Goal: Book appointment/travel/reservation

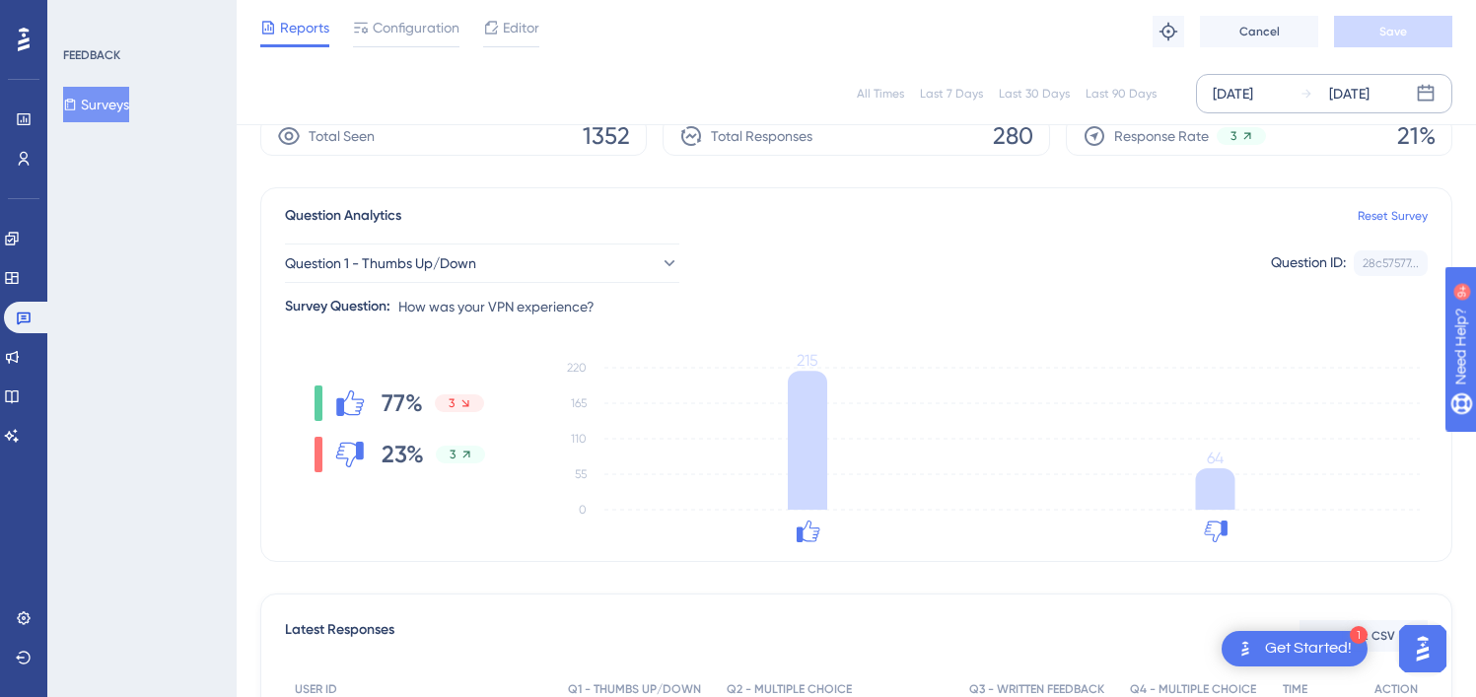
click at [1352, 90] on div "[DATE]" at bounding box center [1349, 94] width 40 height 24
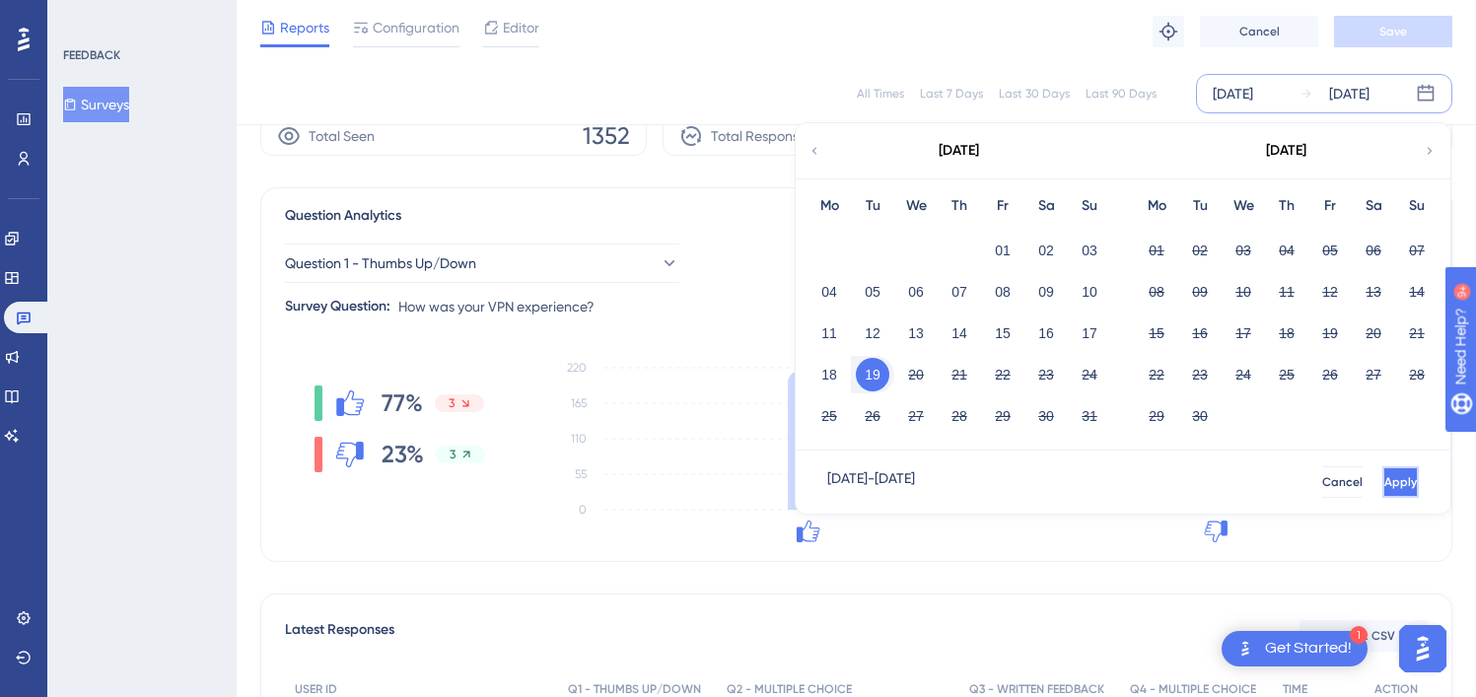
click at [1385, 479] on span "Apply" at bounding box center [1401, 482] width 33 height 16
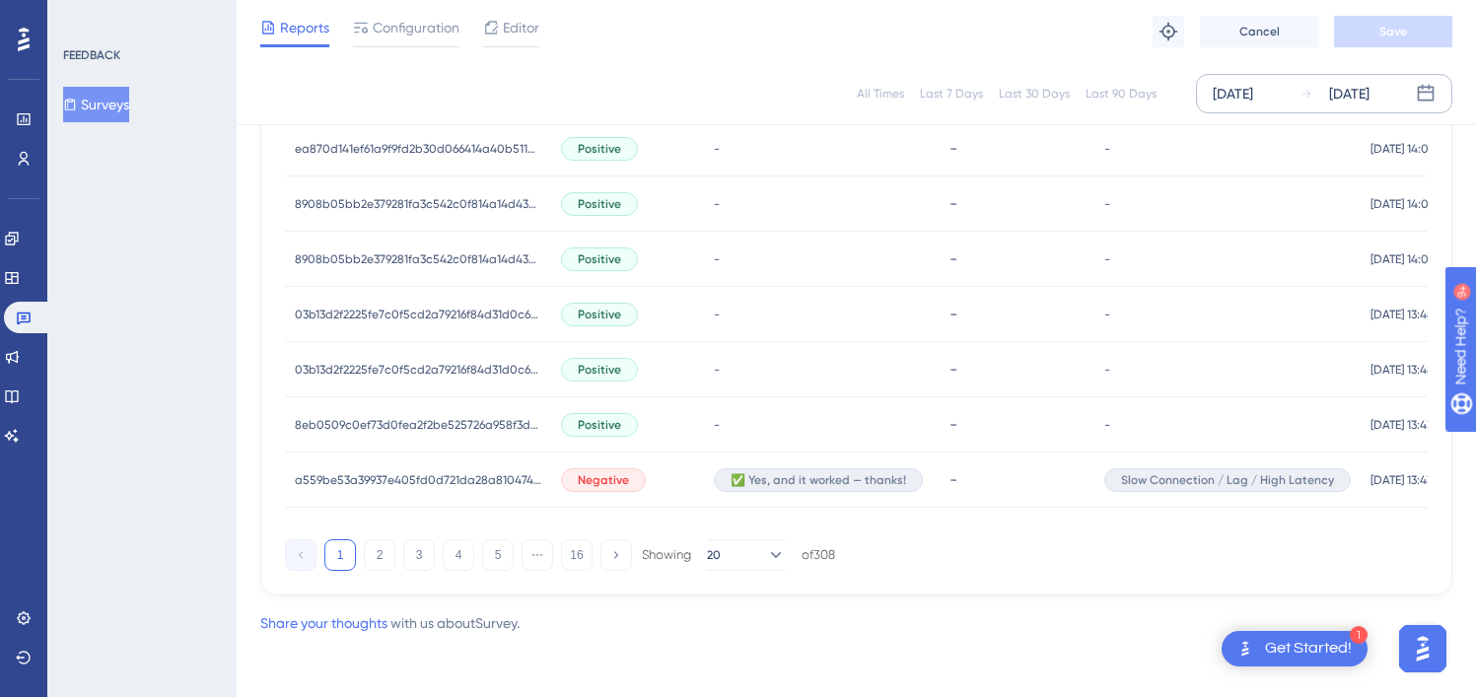
scroll to position [1402, 0]
click at [381, 555] on button "2" at bounding box center [380, 554] width 32 height 32
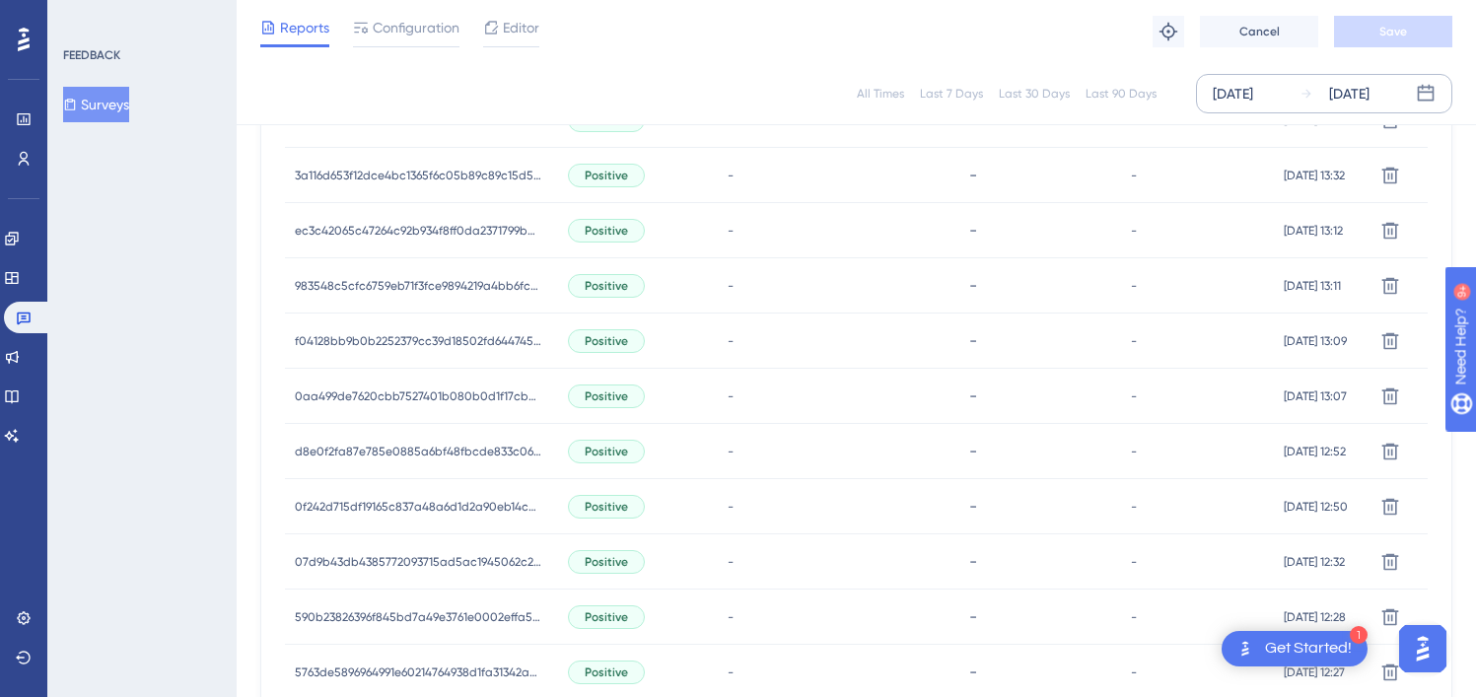
scroll to position [1395, 0]
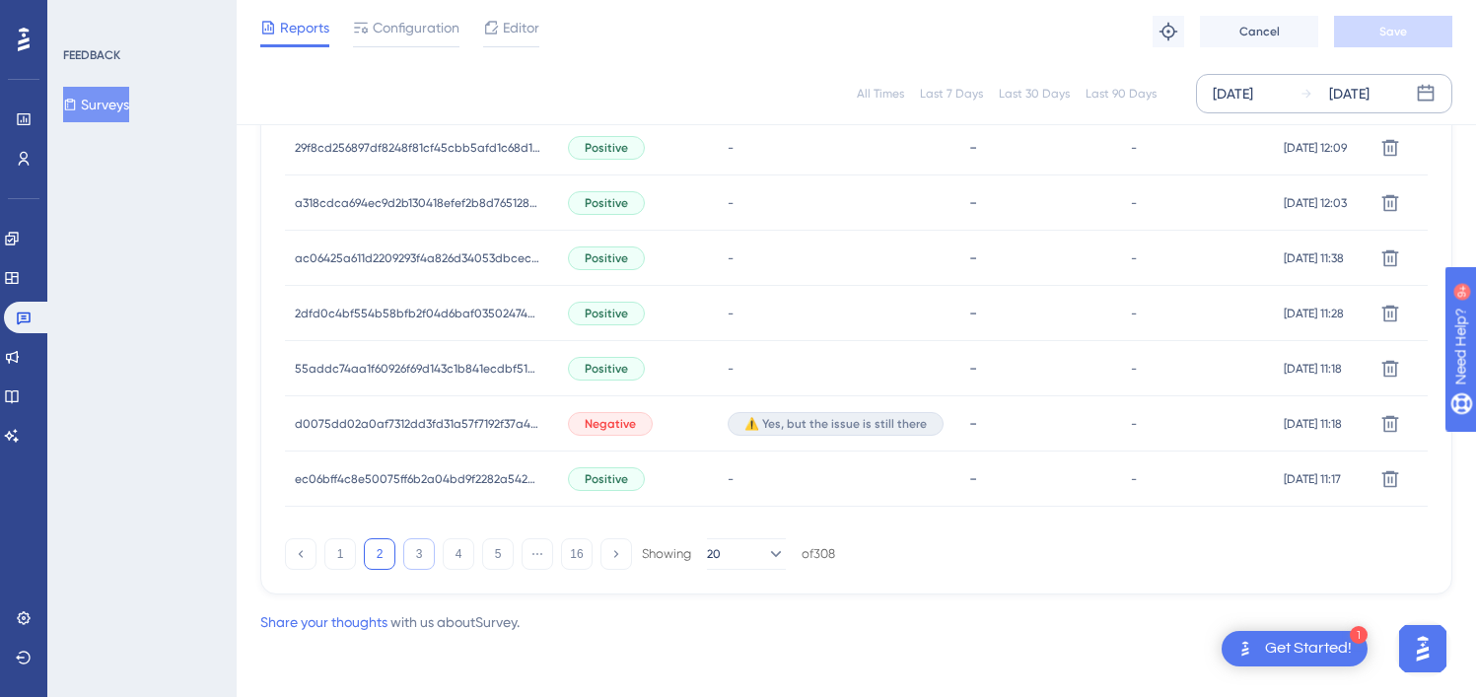
click at [412, 546] on button "3" at bounding box center [419, 554] width 32 height 32
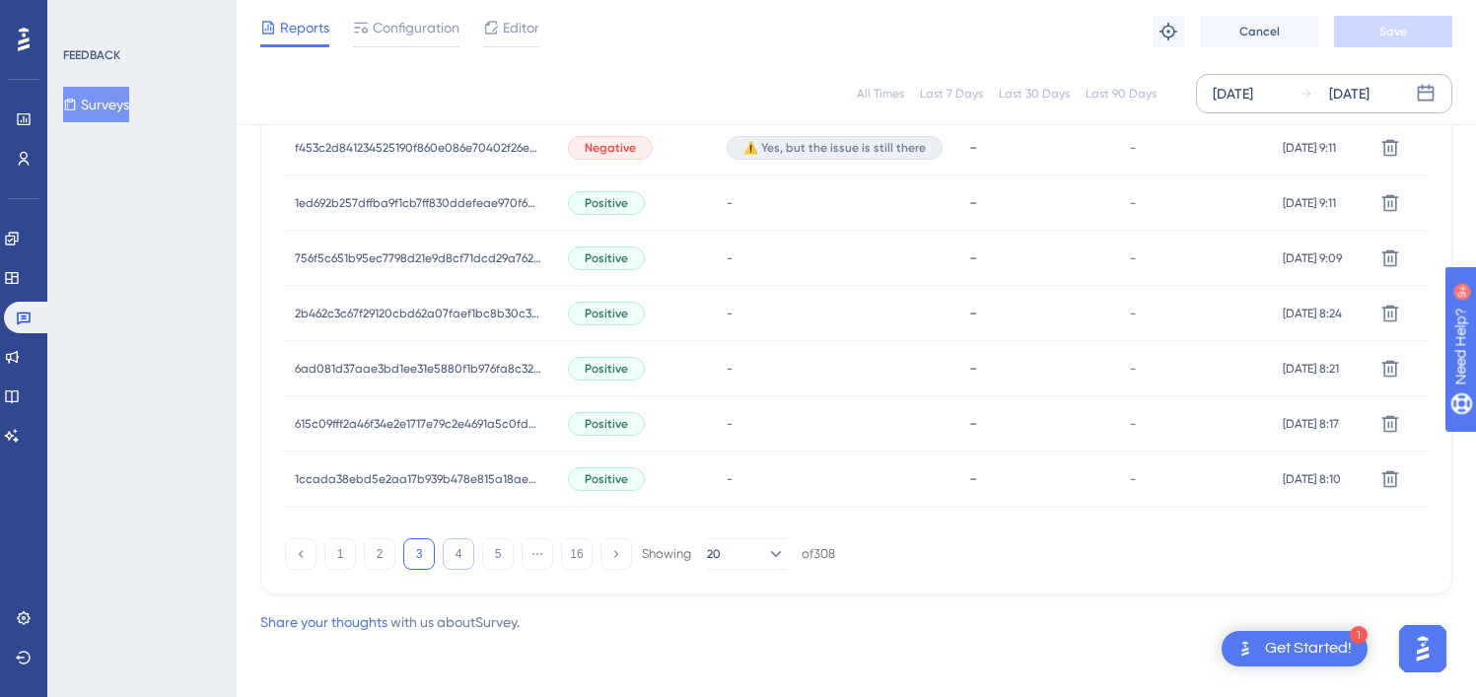
click at [469, 561] on button "4" at bounding box center [459, 554] width 32 height 32
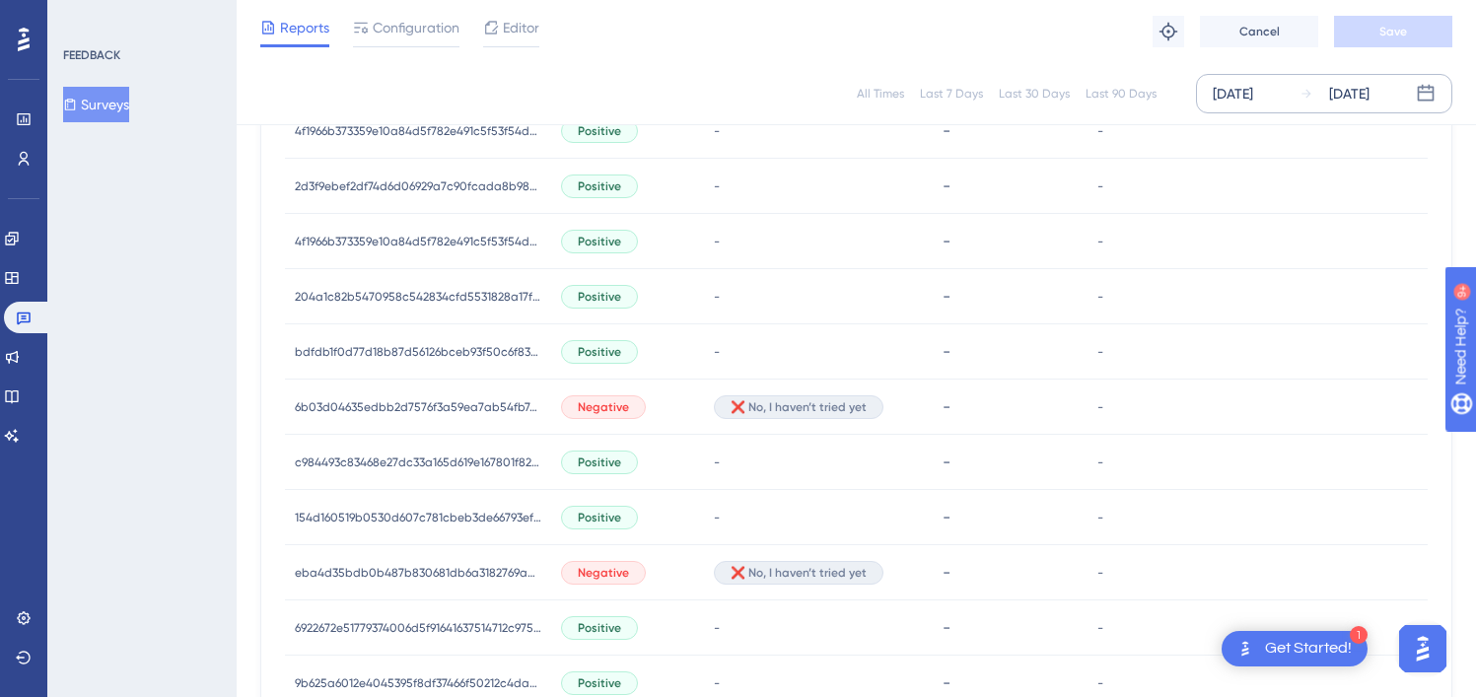
scroll to position [1402, 0]
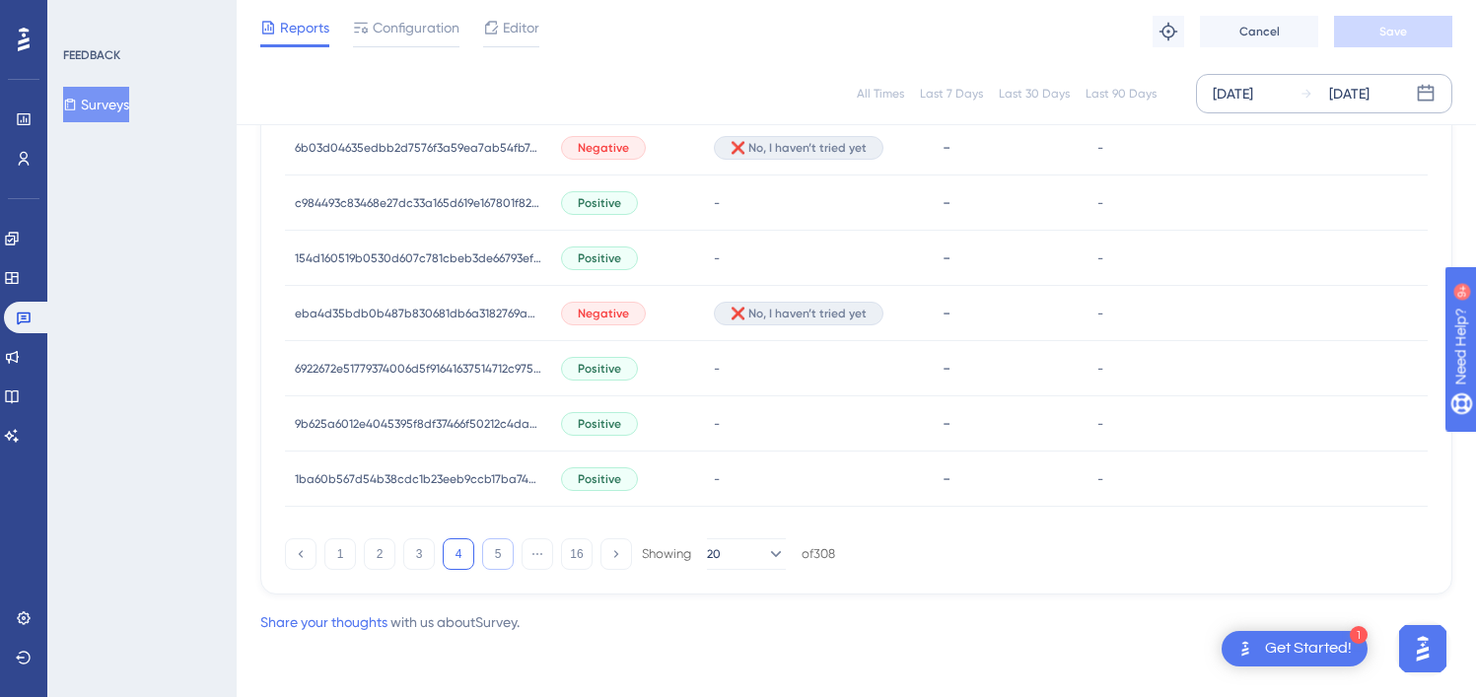
click at [489, 551] on button "5" at bounding box center [498, 554] width 32 height 32
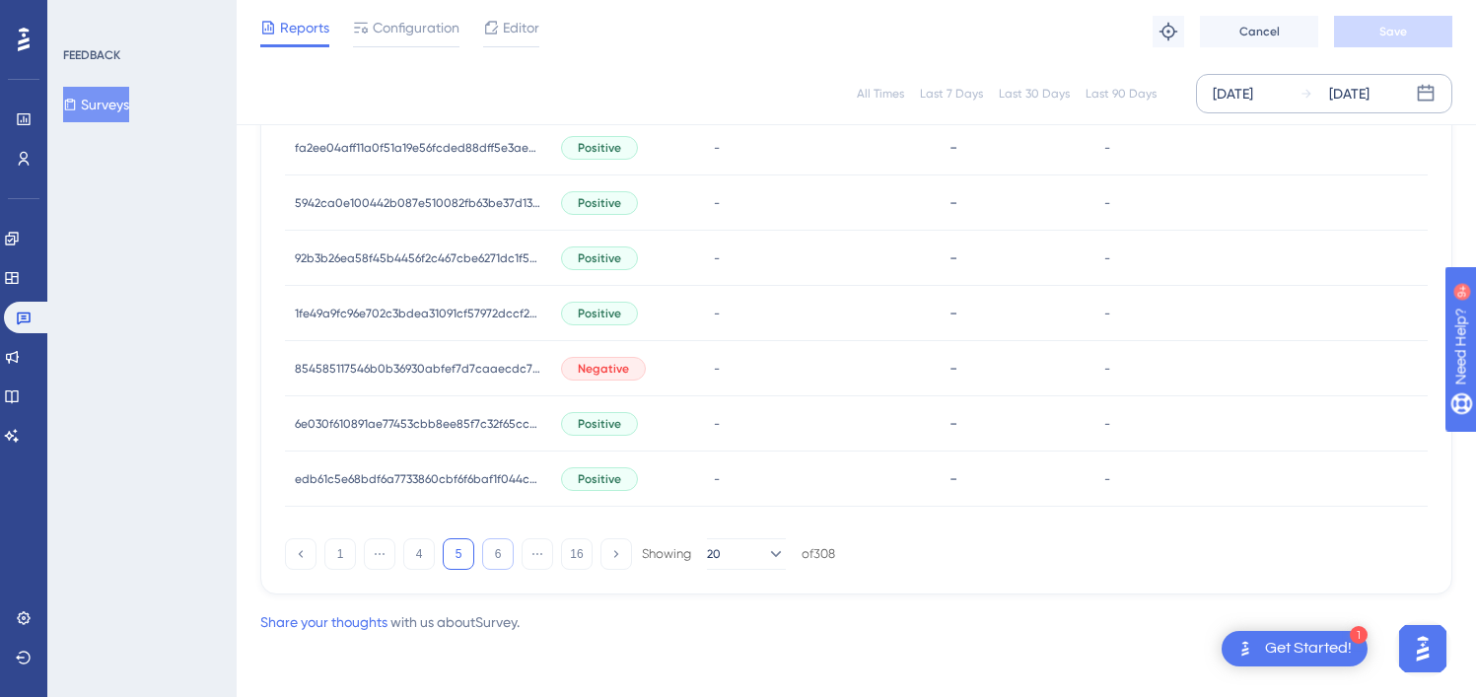
click at [497, 555] on button "6" at bounding box center [498, 554] width 32 height 32
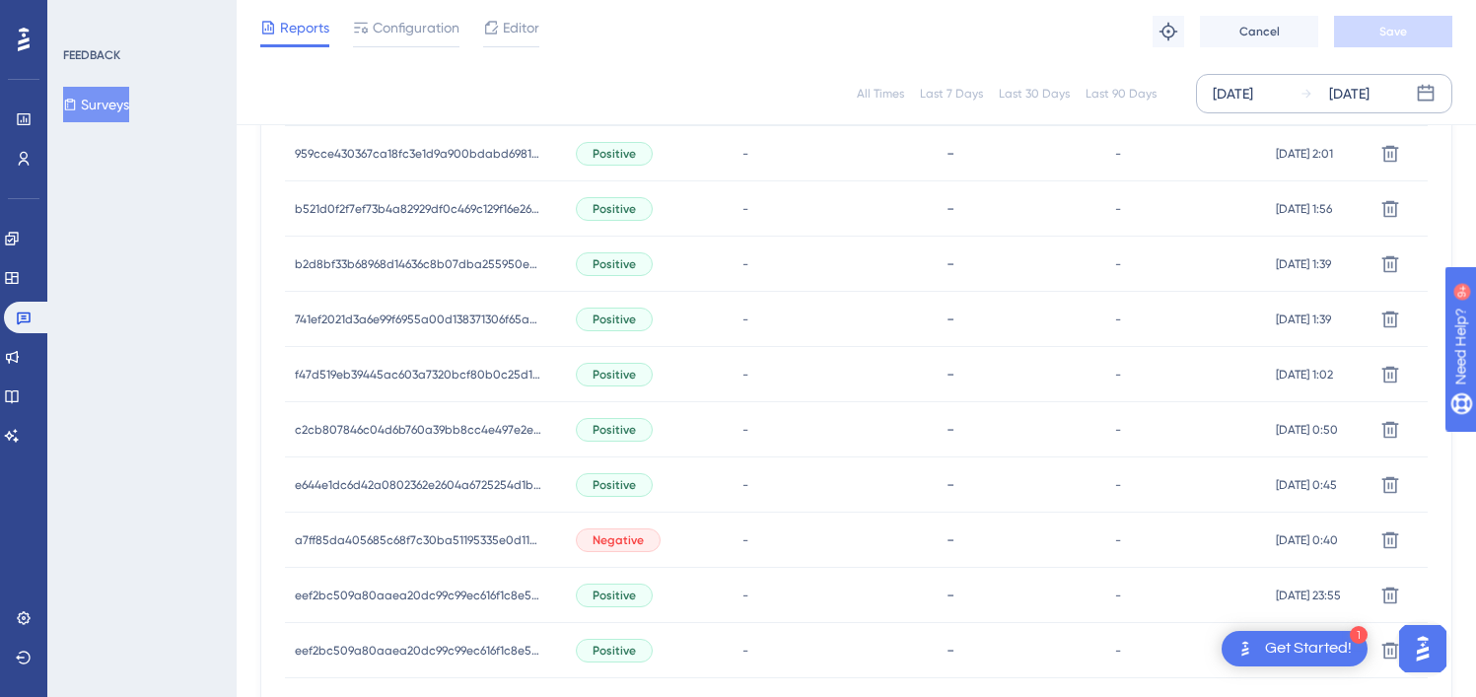
scroll to position [1395, 0]
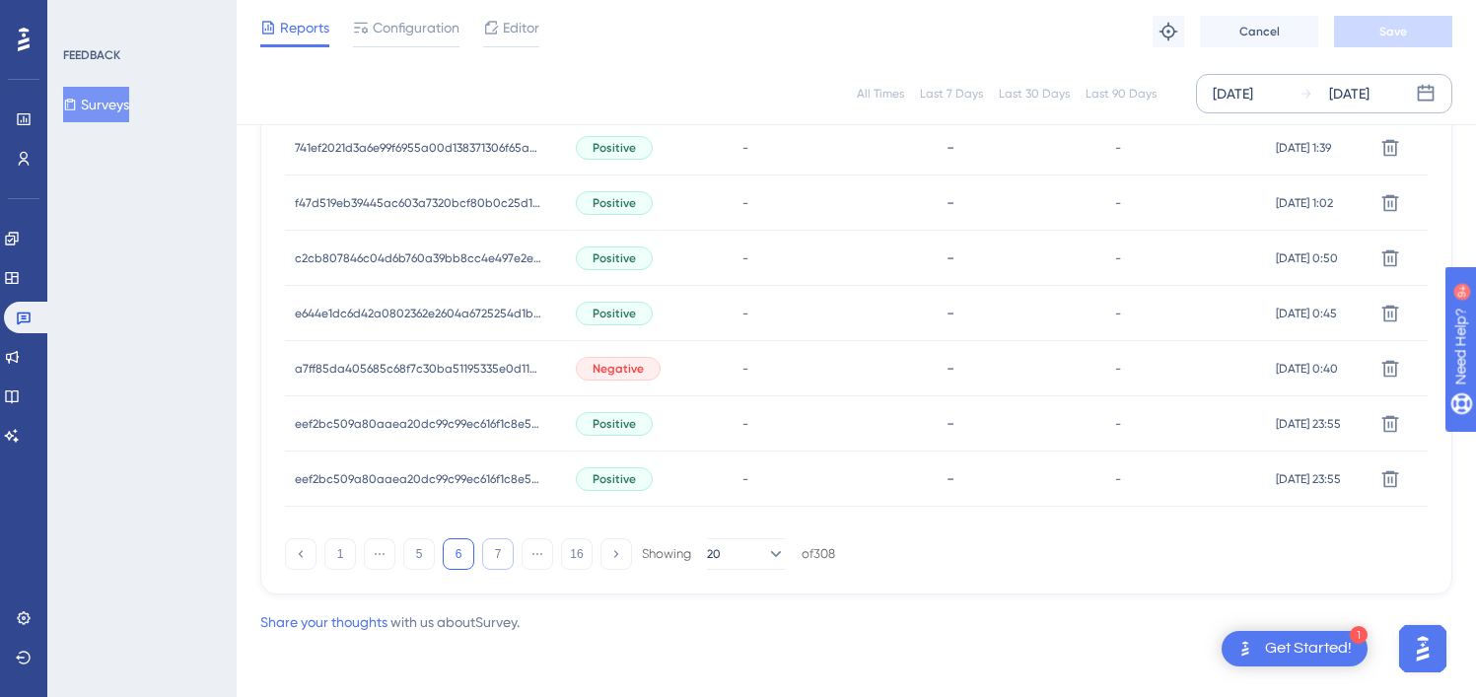
click at [494, 557] on button "7" at bounding box center [498, 554] width 32 height 32
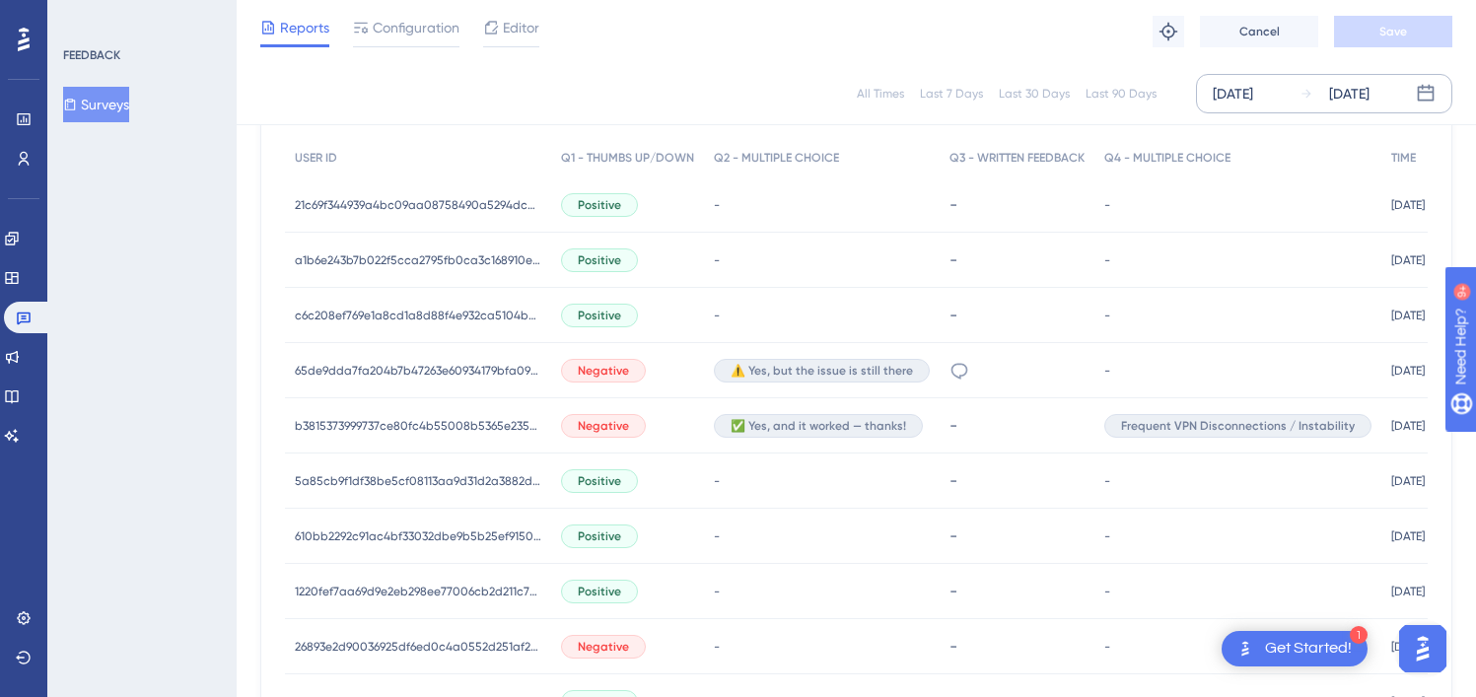
scroll to position [1402, 0]
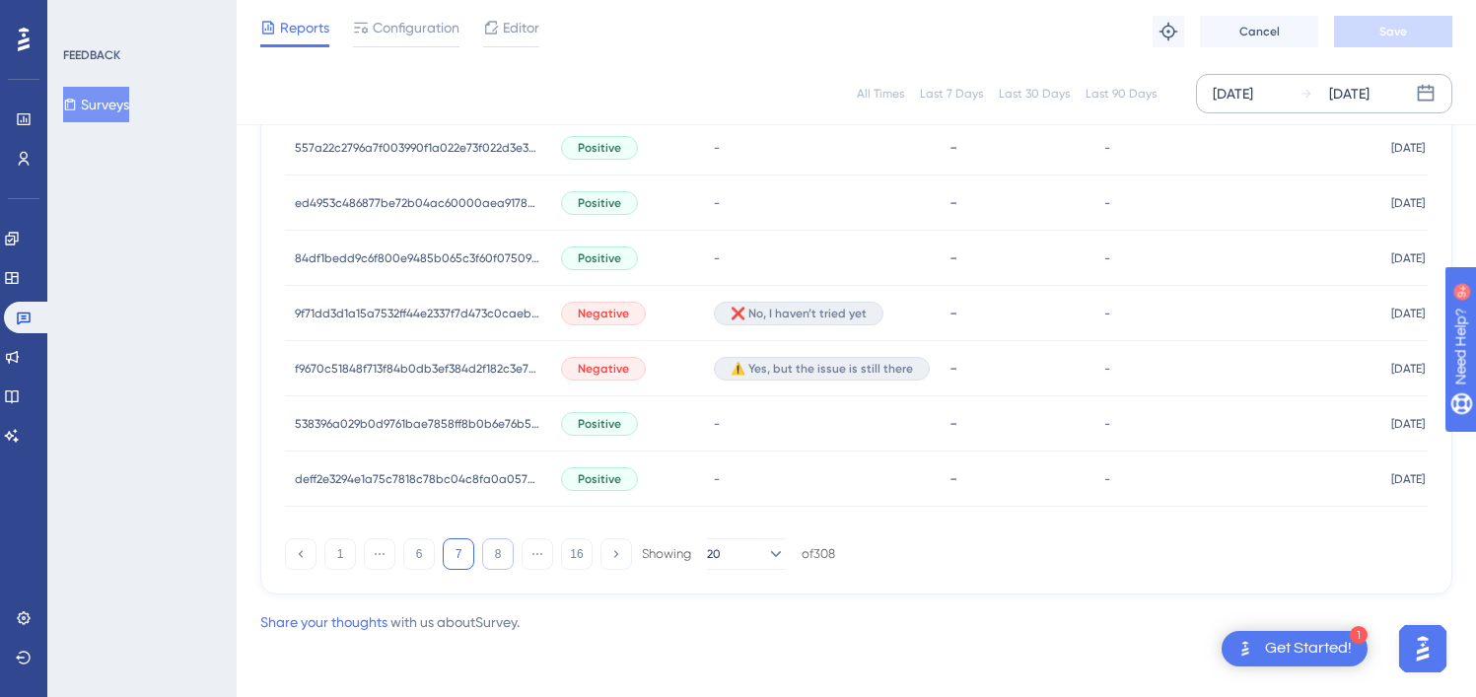
click at [507, 557] on button "8" at bounding box center [498, 554] width 32 height 32
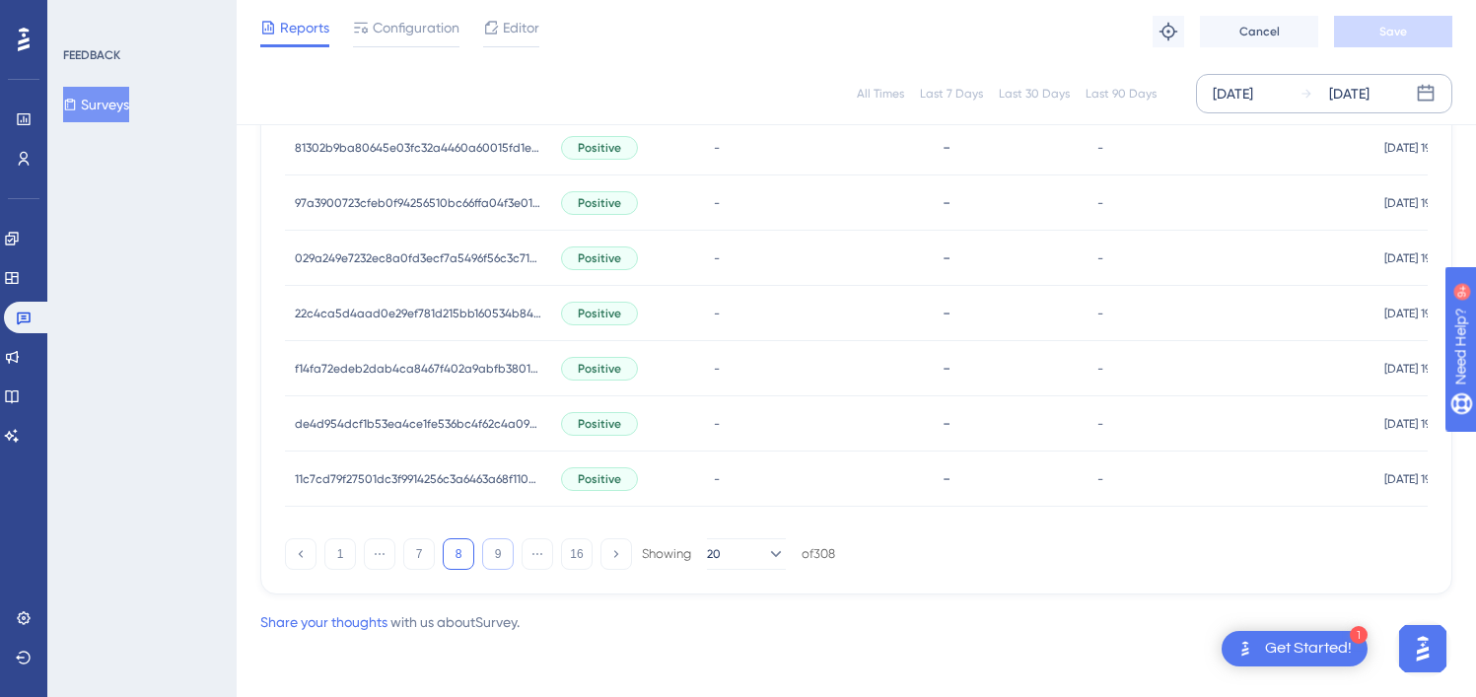
click at [490, 557] on button "9" at bounding box center [498, 554] width 32 height 32
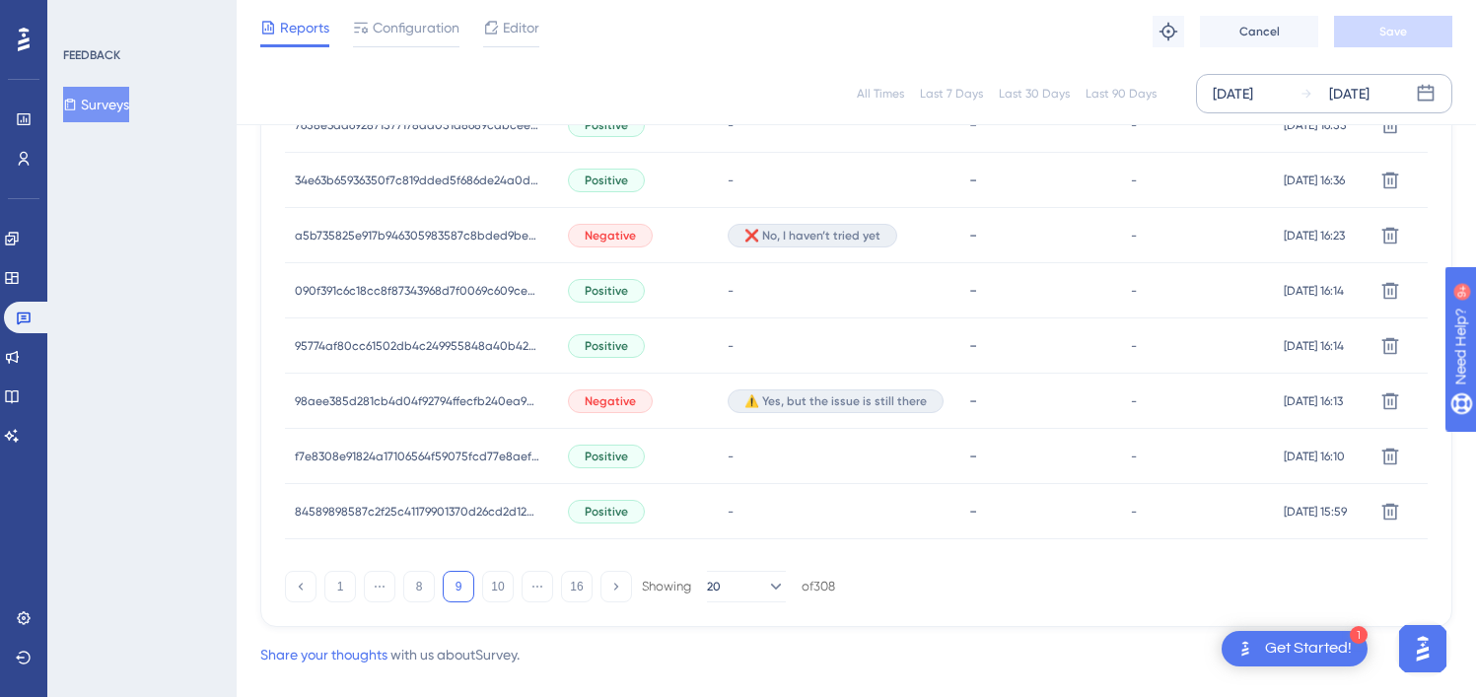
scroll to position [1395, 0]
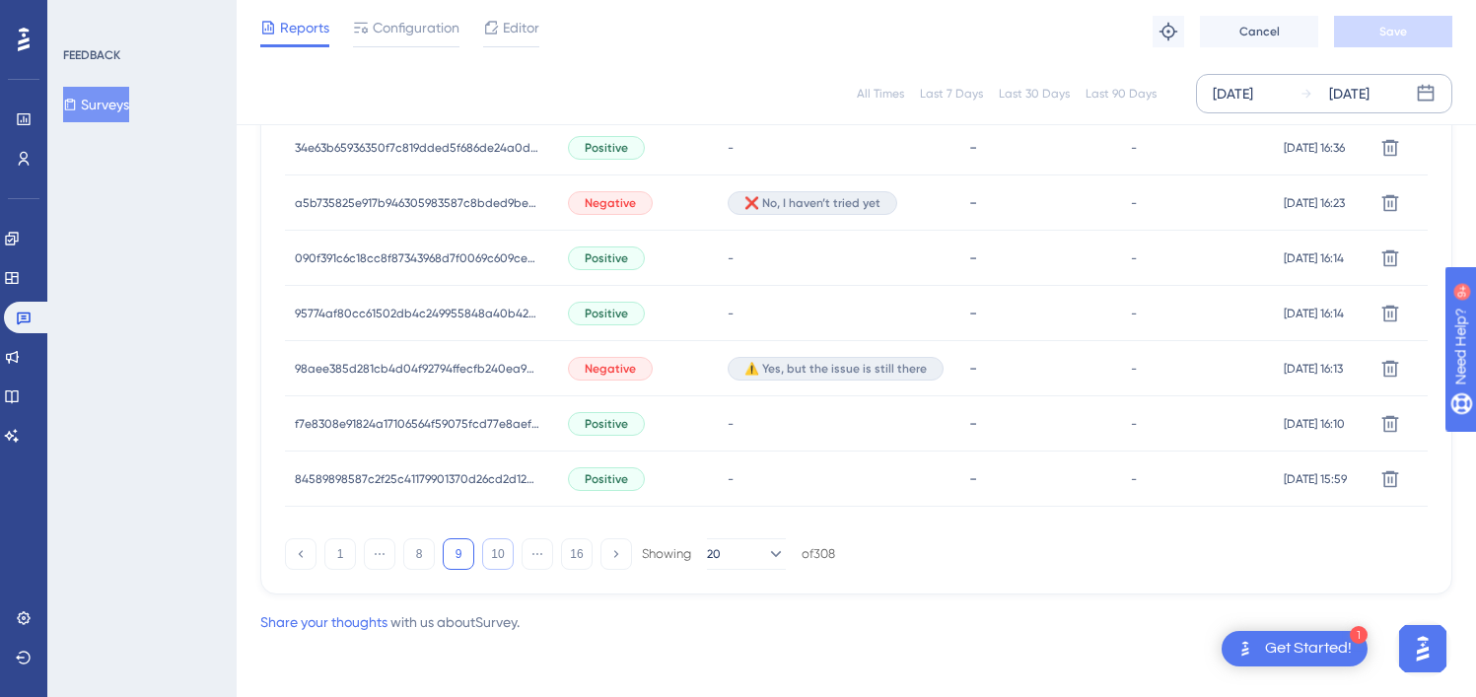
click at [500, 548] on button "10" at bounding box center [498, 554] width 32 height 32
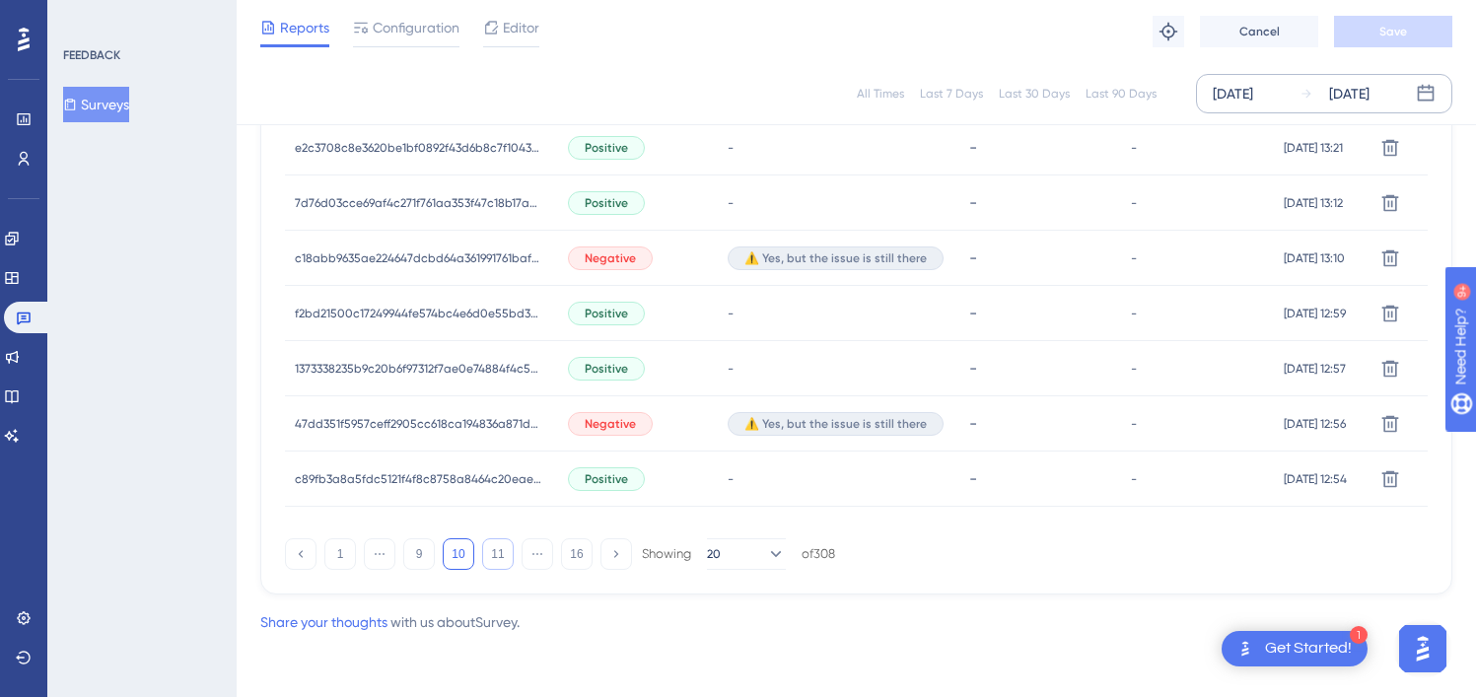
click at [492, 557] on button "11" at bounding box center [498, 554] width 32 height 32
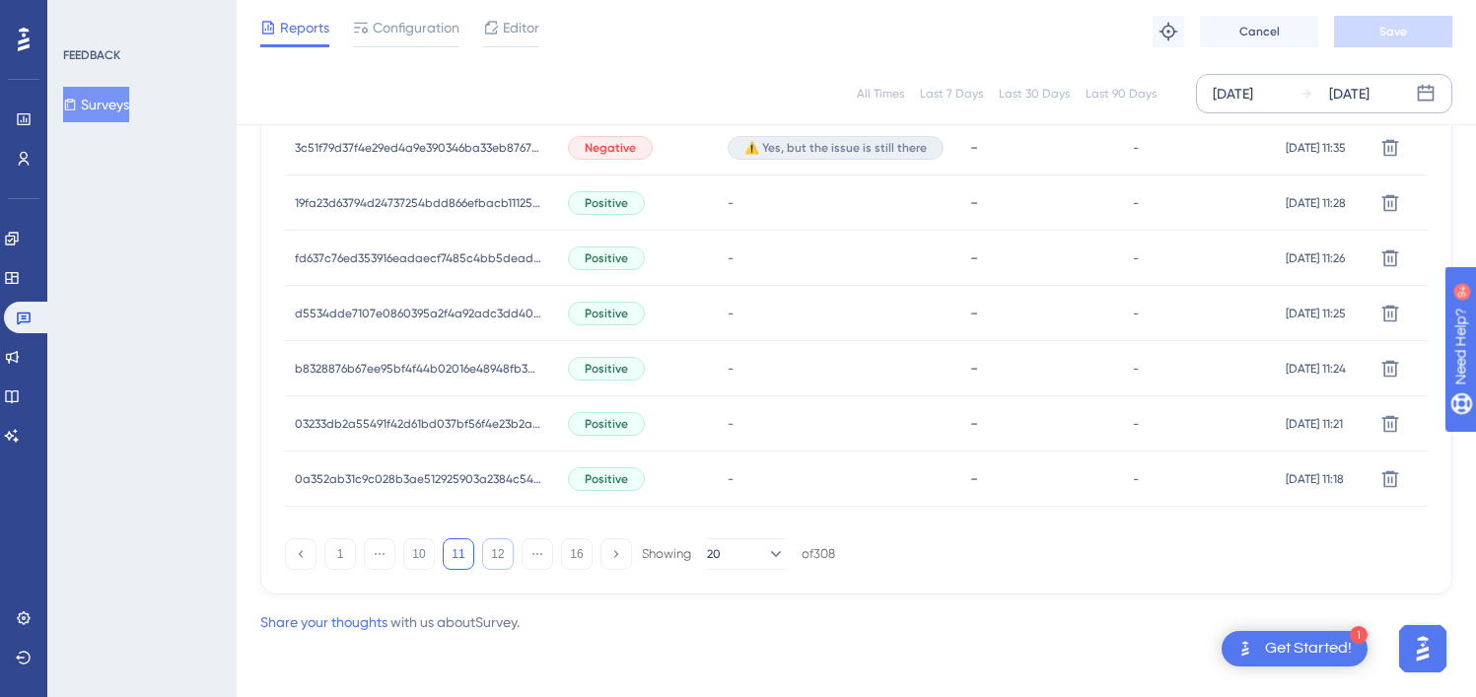
click at [510, 556] on button "12" at bounding box center [498, 554] width 32 height 32
click at [501, 558] on button "13" at bounding box center [498, 554] width 32 height 32
click at [509, 556] on button "14" at bounding box center [498, 554] width 32 height 32
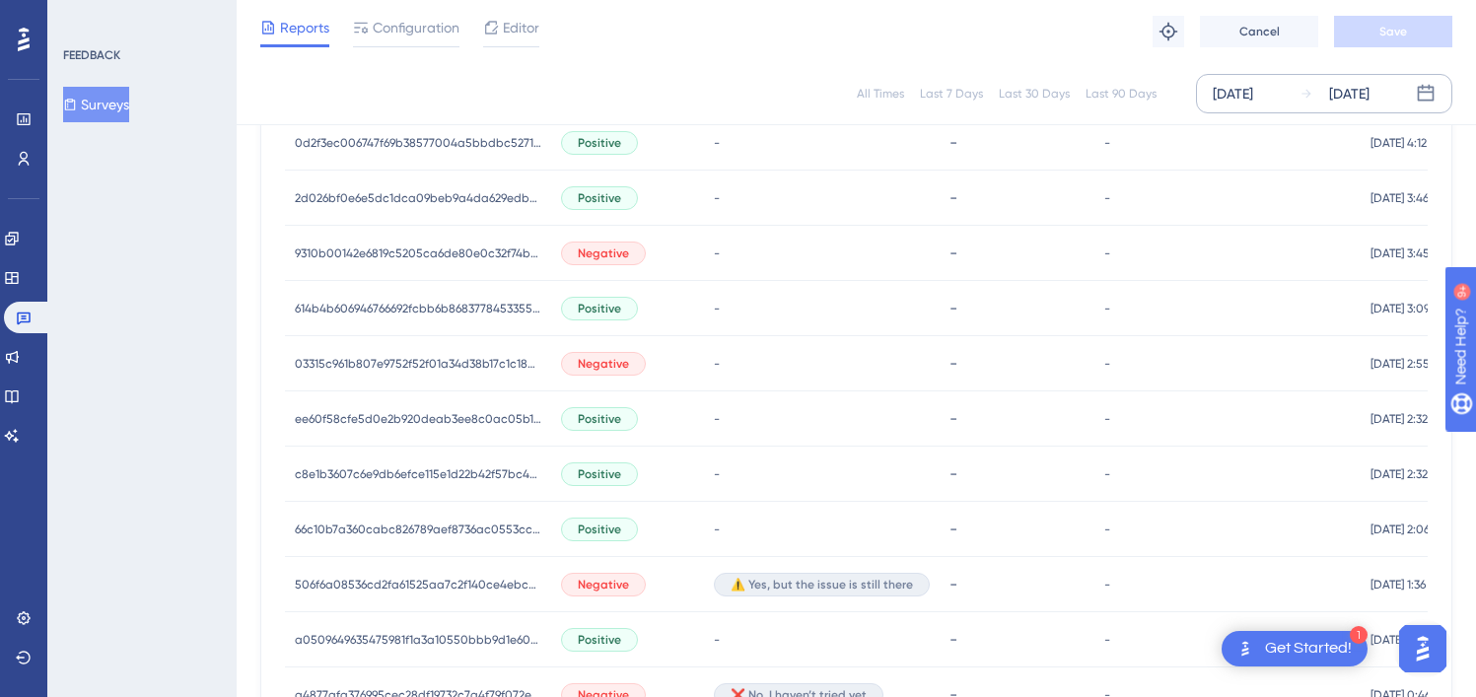
scroll to position [1402, 0]
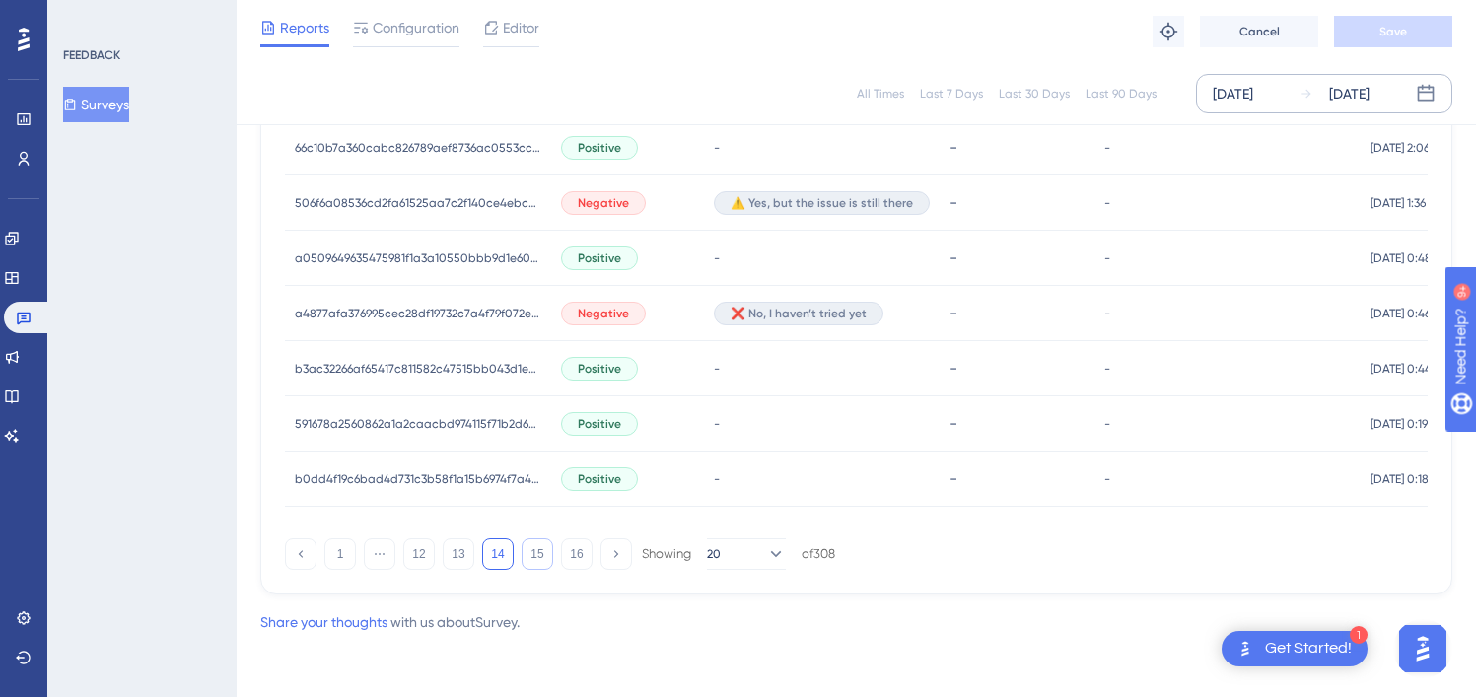
click at [535, 556] on button "15" at bounding box center [538, 554] width 32 height 32
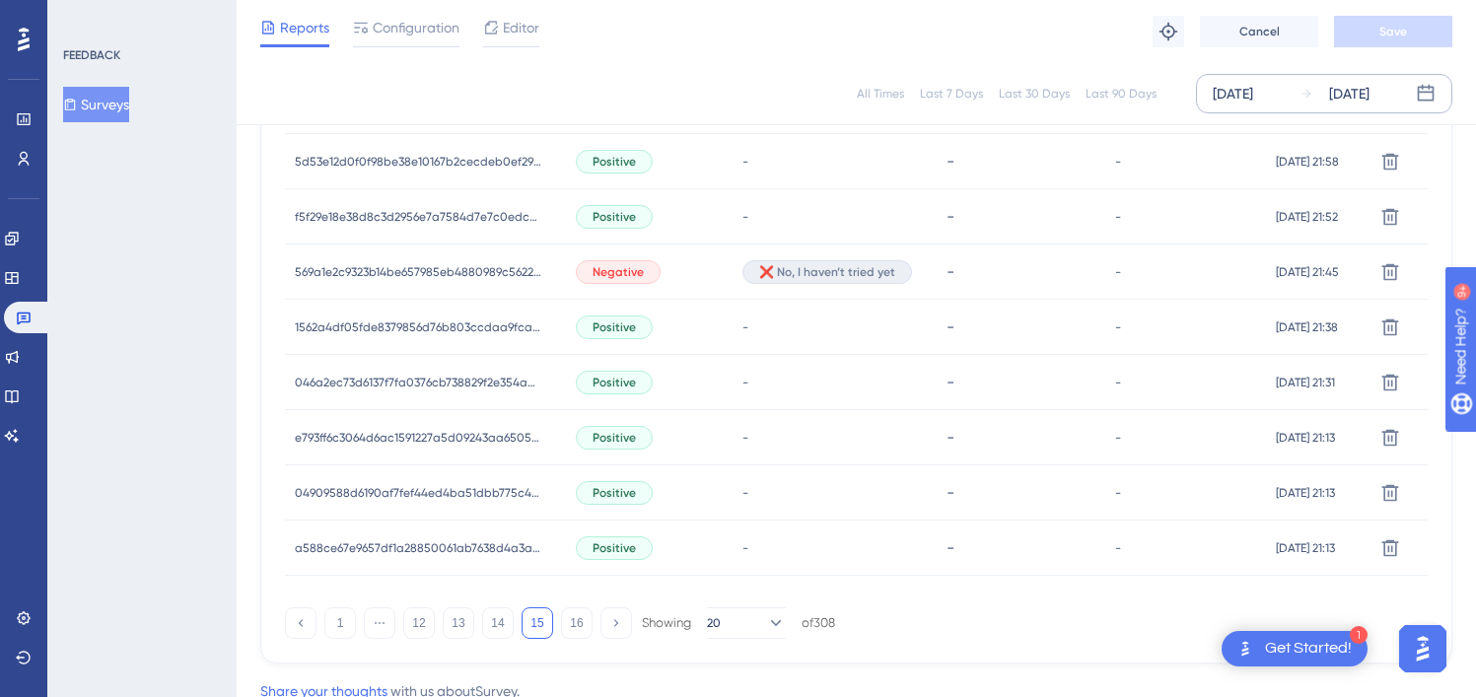
scroll to position [1395, 0]
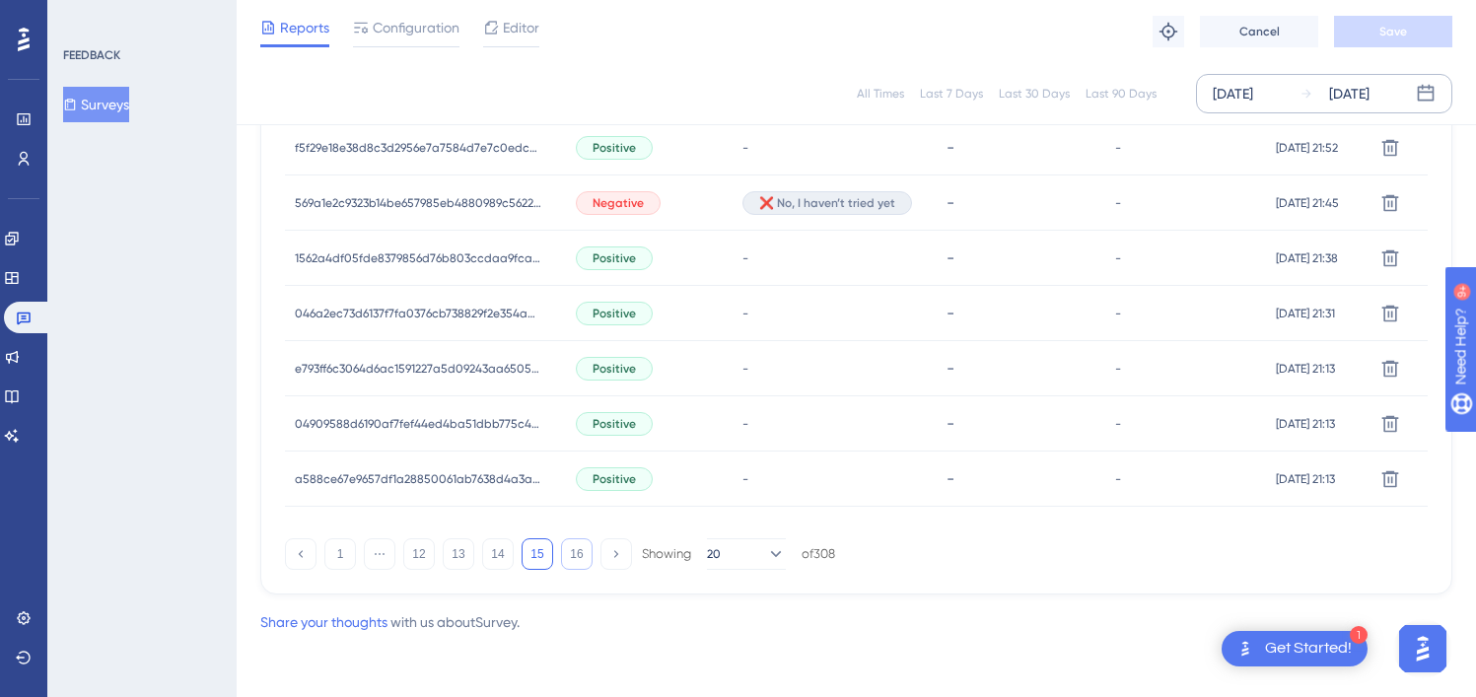
click at [573, 551] on button "16" at bounding box center [577, 554] width 32 height 32
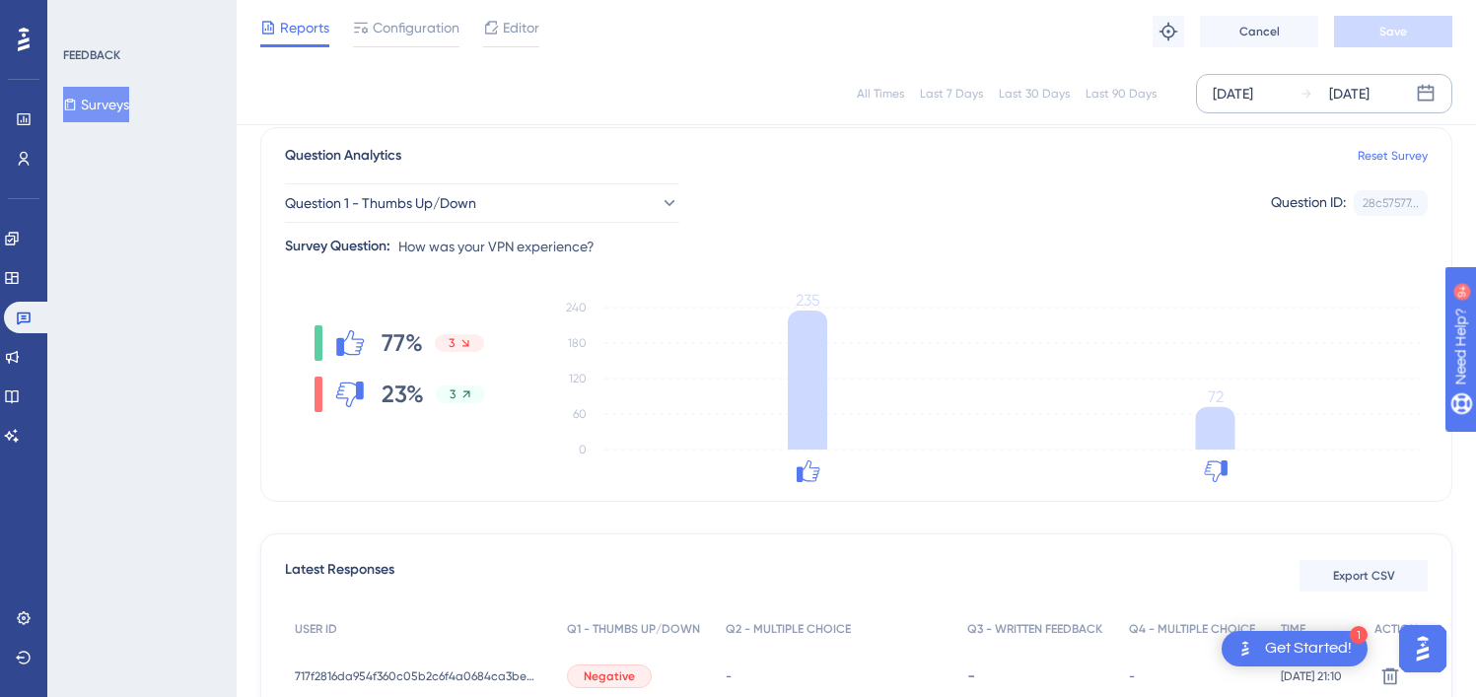
scroll to position [0, 0]
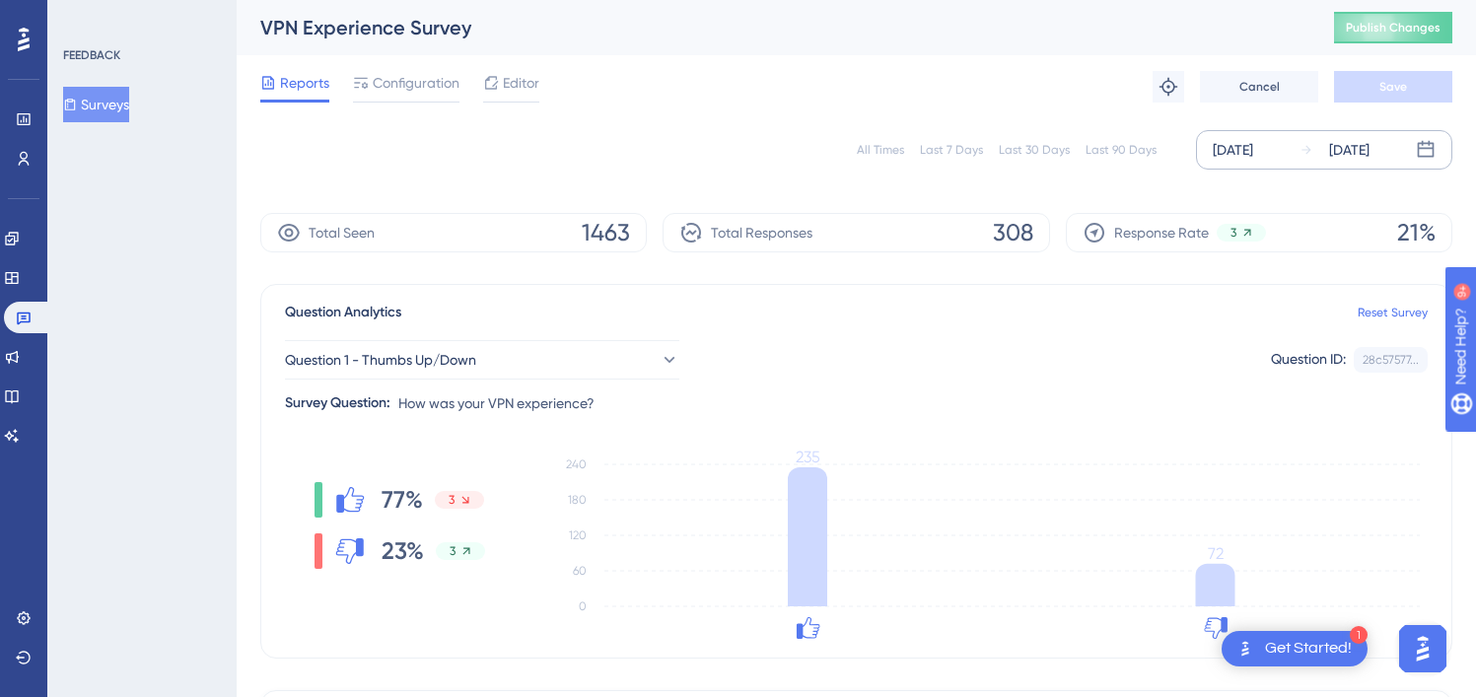
click at [1342, 154] on div "[DATE]" at bounding box center [1349, 150] width 40 height 24
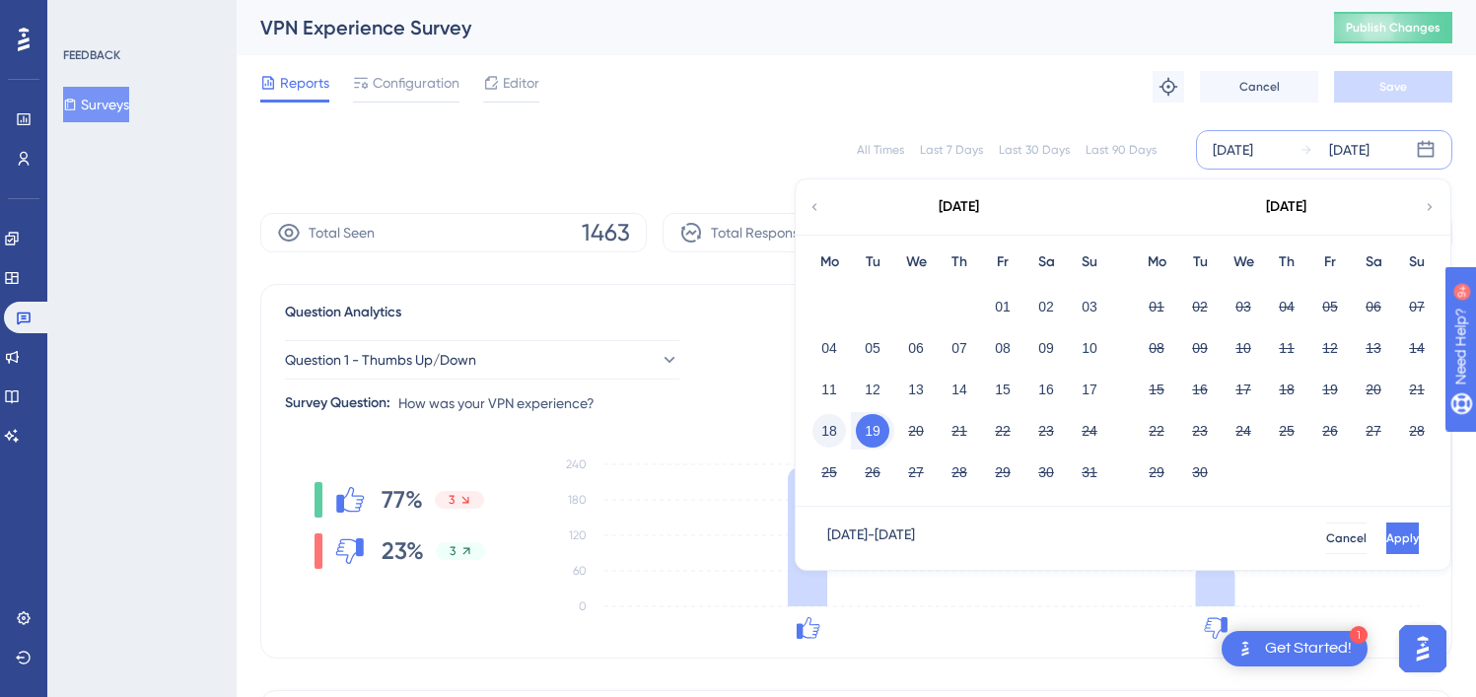
click at [827, 428] on button "18" at bounding box center [830, 431] width 34 height 34
click at [844, 430] on button "18" at bounding box center [830, 431] width 34 height 34
click at [1388, 549] on button "Apply" at bounding box center [1401, 539] width 36 height 32
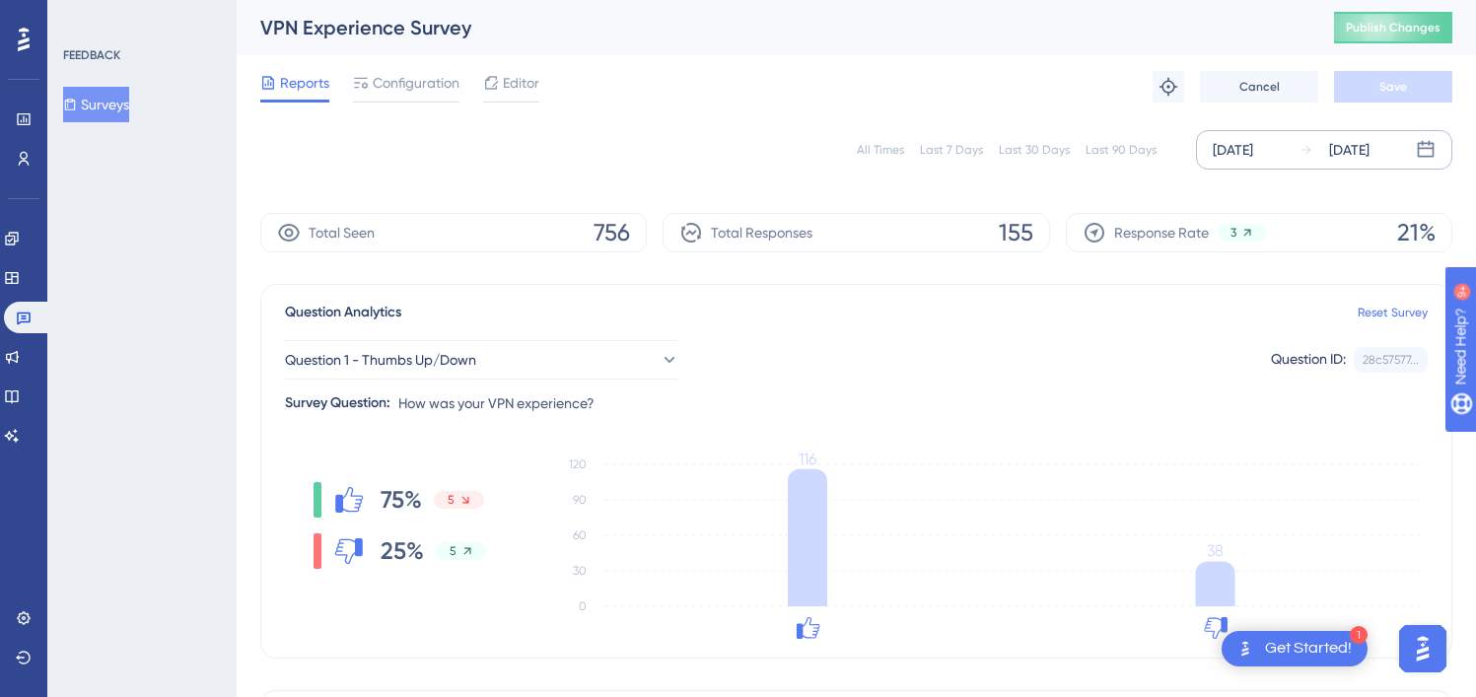
click at [1367, 156] on div "[DATE]" at bounding box center [1349, 150] width 40 height 24
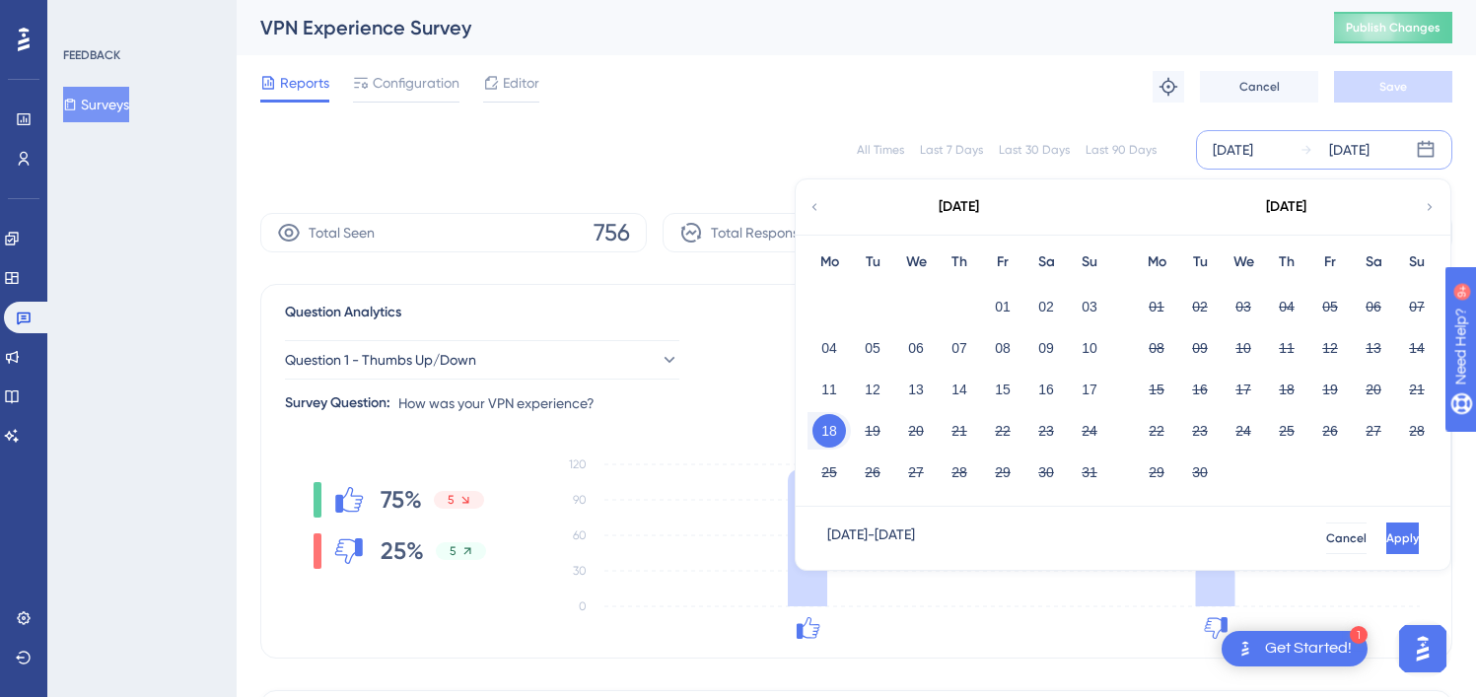
click at [837, 434] on button "18" at bounding box center [830, 431] width 34 height 34
click at [869, 435] on button "19" at bounding box center [873, 431] width 34 height 34
click at [1383, 549] on button "Apply" at bounding box center [1401, 539] width 36 height 32
